Goal: Information Seeking & Learning: Learn about a topic

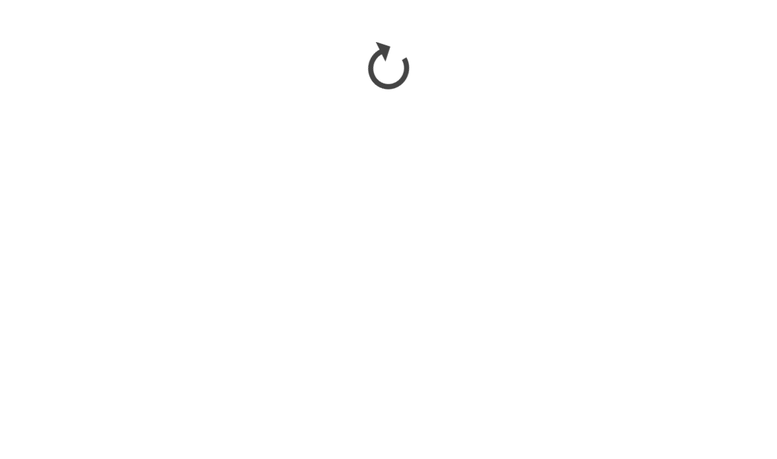
scroll to position [1001, 0]
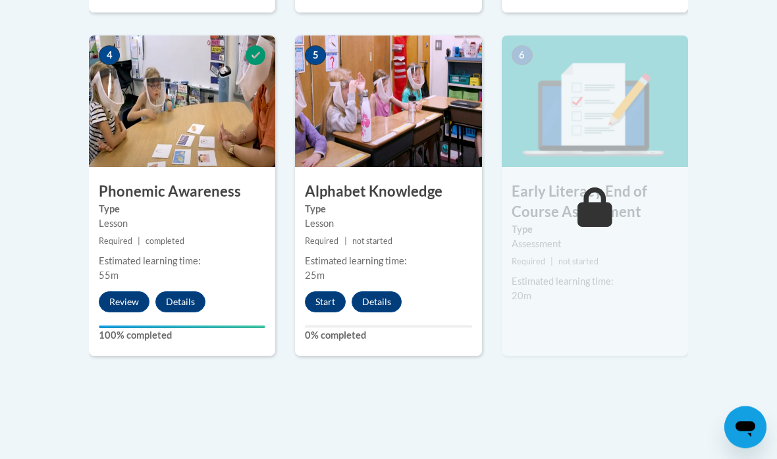
click at [320, 292] on button "Start" at bounding box center [325, 302] width 41 height 21
